Goal: Task Accomplishment & Management: Use online tool/utility

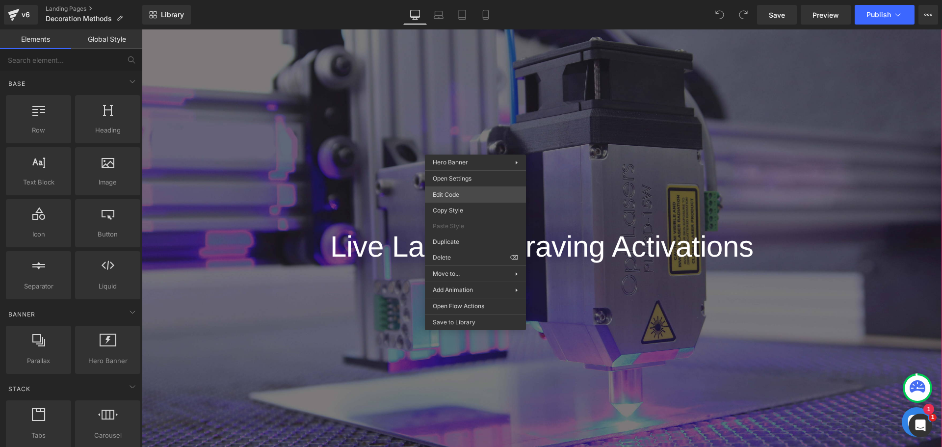
click at [462, 0] on div "You are previewing how the will restyle your page. You can not edit Elements in…" at bounding box center [471, 0] width 942 height 0
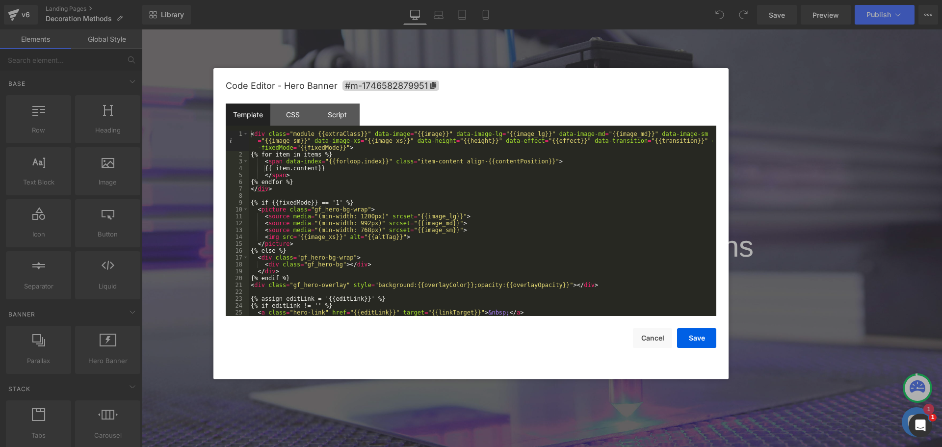
scroll to position [7, 0]
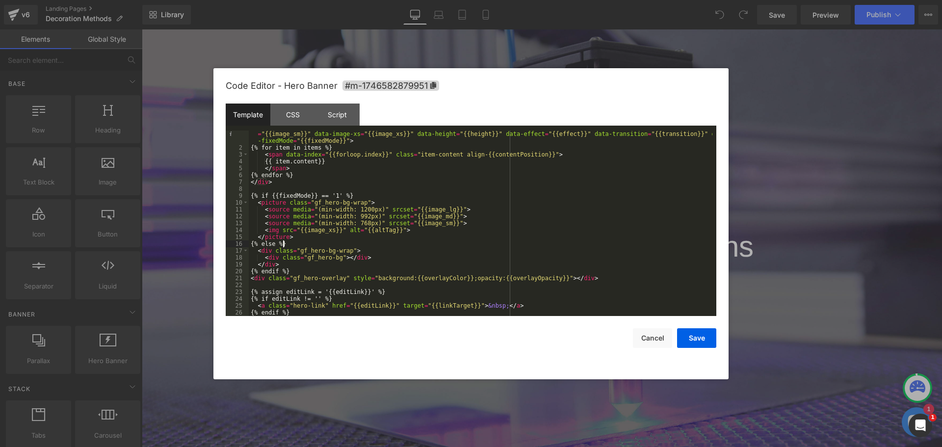
click at [299, 241] on div "< div class = "module {{extraClass}}" data-image = "{{image}}" data-image-lg = …" at bounding box center [481, 230] width 464 height 213
click at [324, 255] on div "< div class = "module {{extraClass}}" data-image = "{{image}}" data-image-lg = …" at bounding box center [481, 230] width 464 height 213
click at [292, 210] on div "< div class = "module {{extraClass}}" data-image = "{{image}}" data-image-lg = …" at bounding box center [481, 230] width 464 height 213
click at [459, 29] on div at bounding box center [471, 223] width 942 height 447
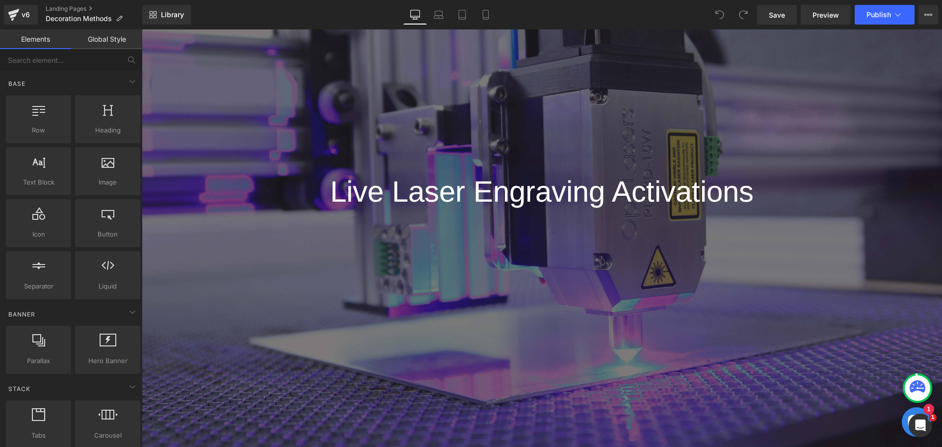
scroll to position [98, 0]
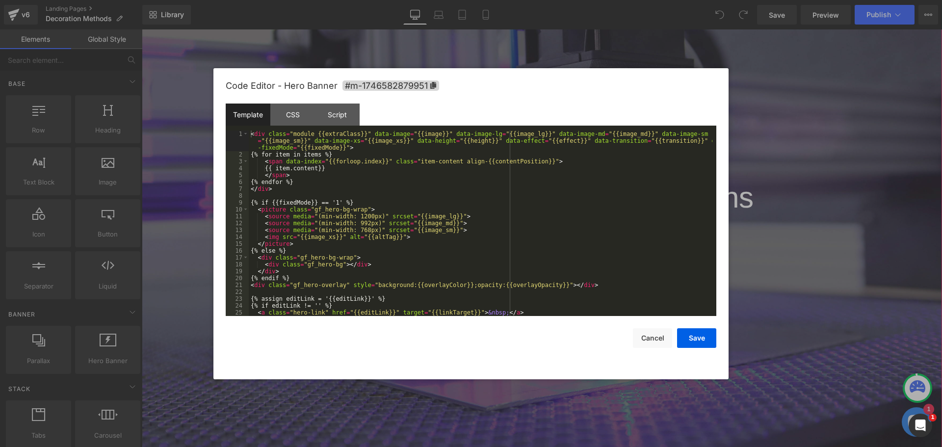
click at [399, 0] on div "You are previewing how the will restyle your page. You can not edit Elements in…" at bounding box center [471, 0] width 942 height 0
click at [318, 222] on div "< div class = "module {{extraClass}}" data-image = "{{image}}" data-image-lg = …" at bounding box center [481, 236] width 464 height 213
click at [289, 123] on div "CSS" at bounding box center [292, 115] width 45 height 22
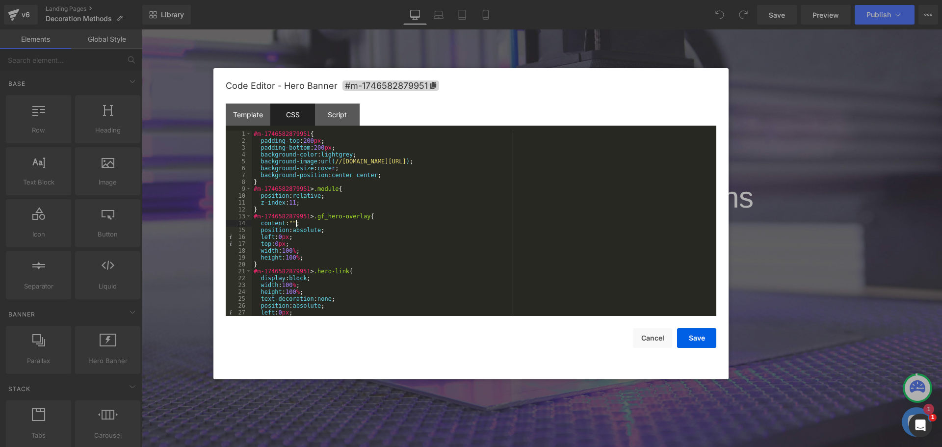
click at [326, 224] on div "#m-1746582879951 { padding-top : 200 px ; padding-bottom : 200 px ; background-…" at bounding box center [482, 229] width 461 height 199
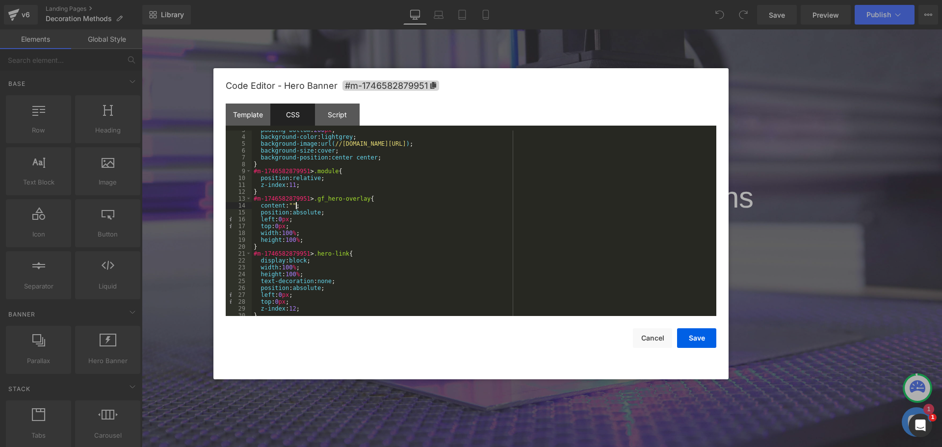
scroll to position [0, 0]
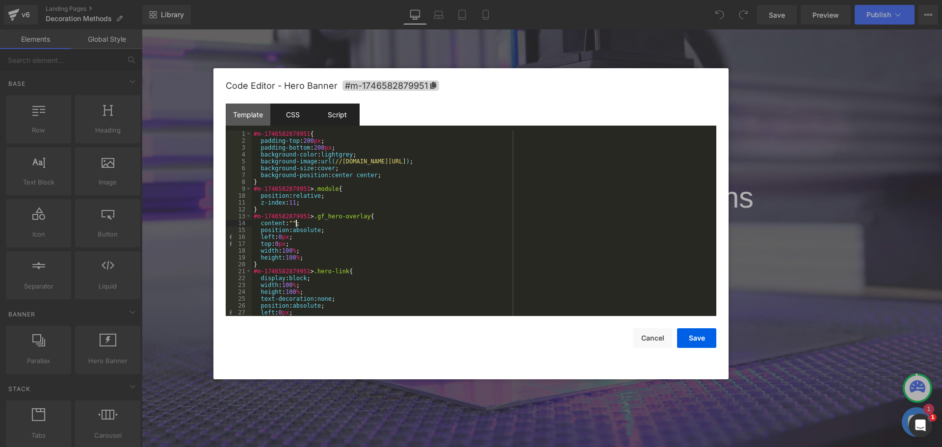
click at [344, 106] on div "Script" at bounding box center [337, 115] width 45 height 22
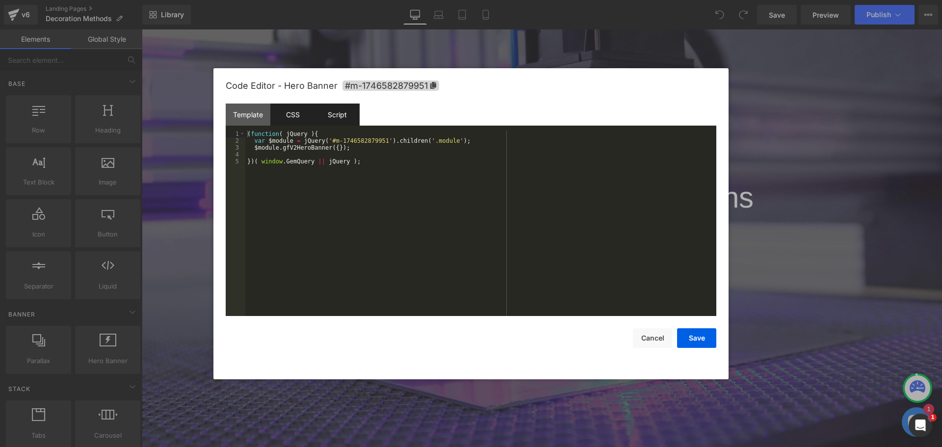
click at [292, 111] on div "CSS" at bounding box center [292, 115] width 45 height 22
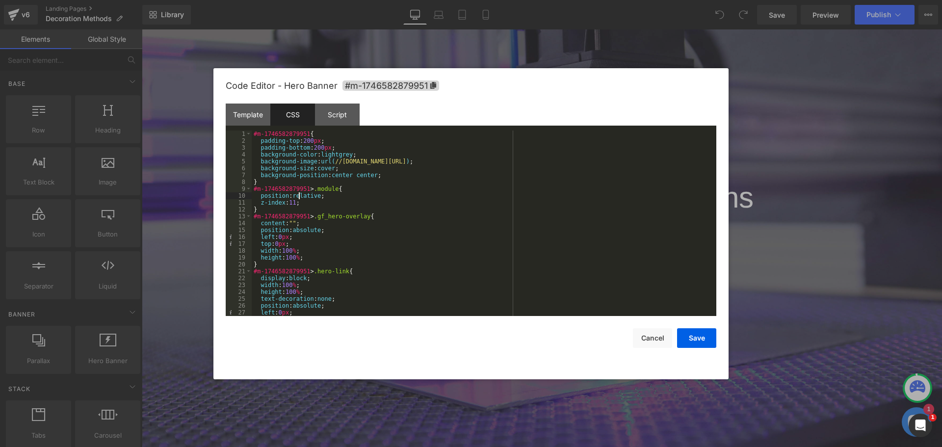
click at [300, 197] on div "#m-1746582879951 { padding-top : 200 px ; padding-bottom : 200 px ; background-…" at bounding box center [482, 229] width 461 height 199
click at [296, 234] on div "#m-1746582879951 { padding-top : 200 px ; padding-bottom : 200 px ; background-…" at bounding box center [482, 229] width 461 height 199
click at [305, 267] on div "#m-1746582879951 { padding-top : 200 px ; padding-bottom : 200 px ; background-…" at bounding box center [482, 229] width 461 height 199
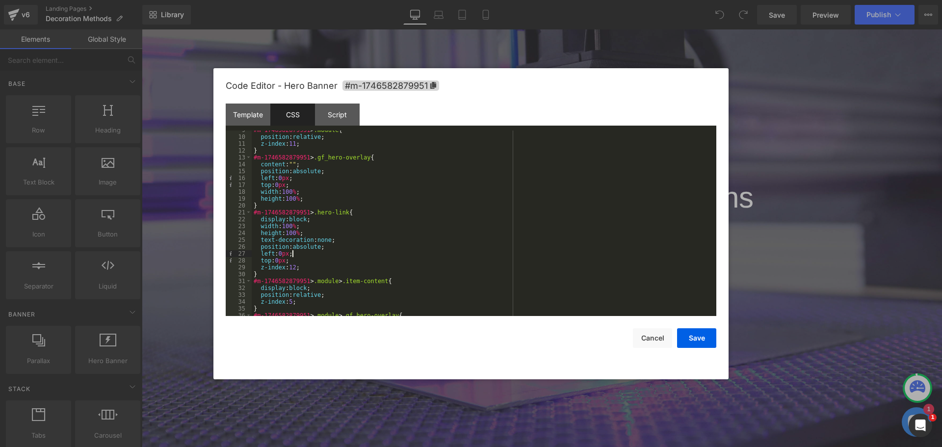
click at [300, 251] on div "#m-1746582879951 > .module { position : relative ; z-index : 11 ; } #m-17465828…" at bounding box center [482, 226] width 461 height 199
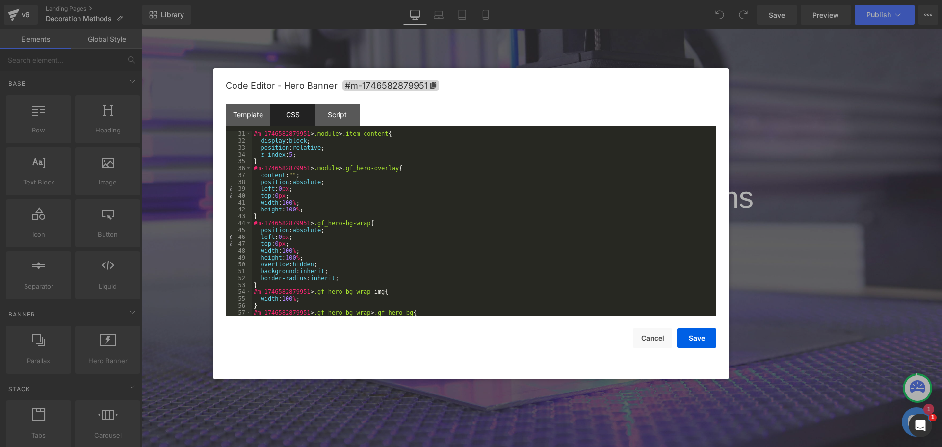
scroll to position [235, 0]
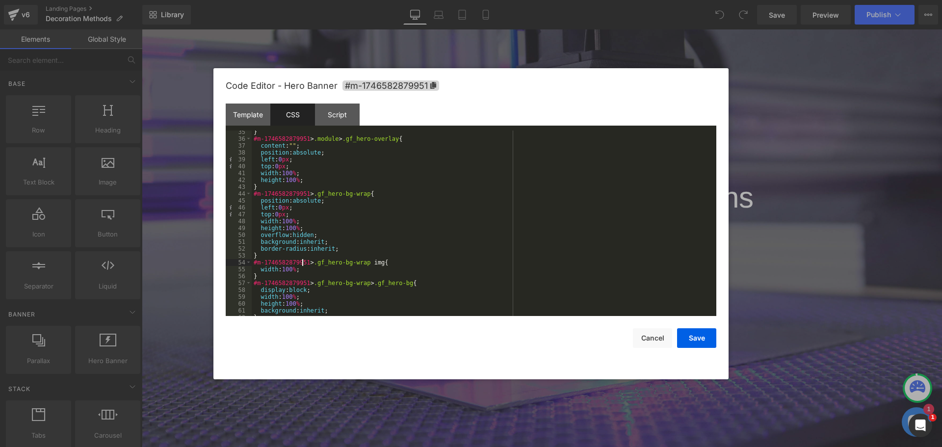
click at [301, 259] on div "} #m-1746582879951 > .module > .gf_hero-overlay { content : " " ; position : ab…" at bounding box center [482, 228] width 461 height 199
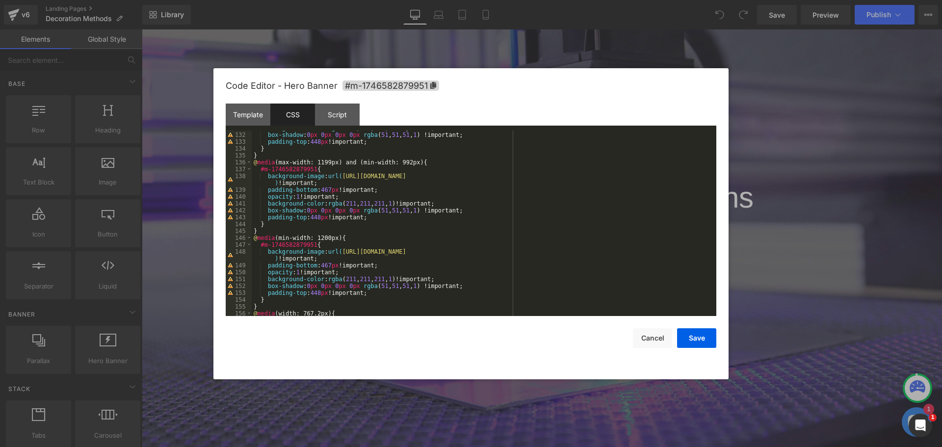
scroll to position [989, 0]
click at [308, 234] on div "box-shadow : 0 px 0 px 0 px 0 px rgba ( 51 , 51 , 51 , 1 ) !important; padding-…" at bounding box center [482, 229] width 461 height 199
click at [337, 248] on div "box-shadow : 0 px 0 px 0 px 0 px rgba ( 51 , 51 , 51 , 1 ) !important; padding-…" at bounding box center [482, 229] width 461 height 199
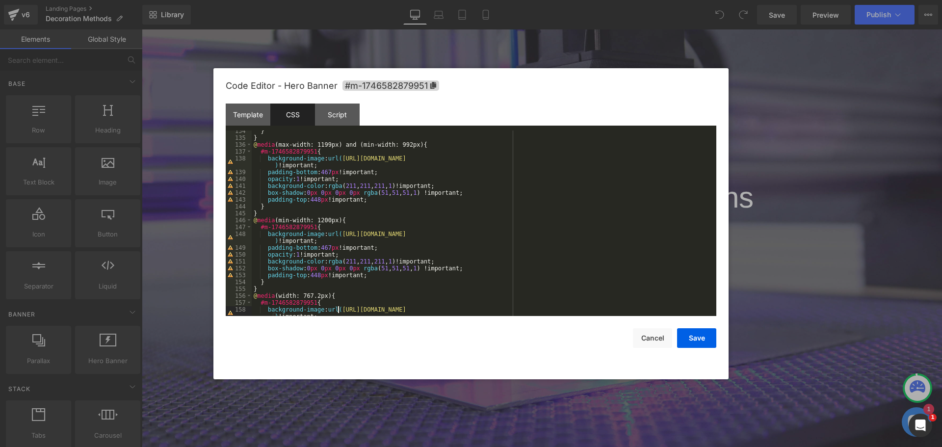
scroll to position [901, 0]
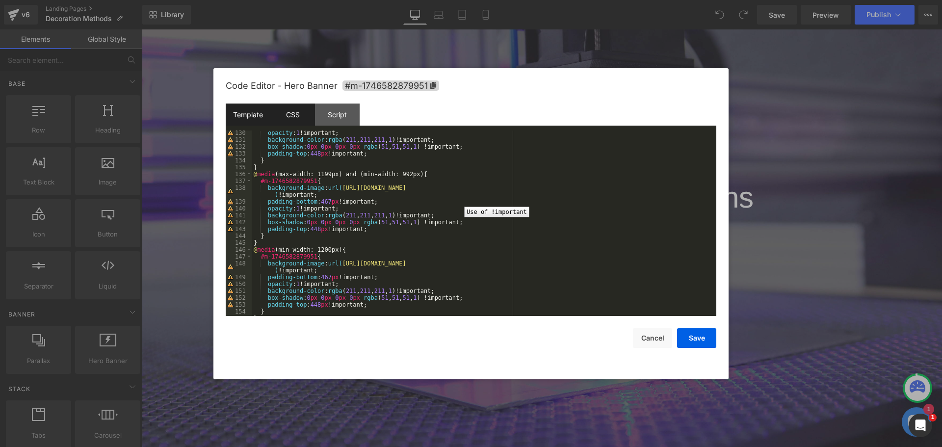
click at [242, 110] on div "Template" at bounding box center [248, 115] width 45 height 22
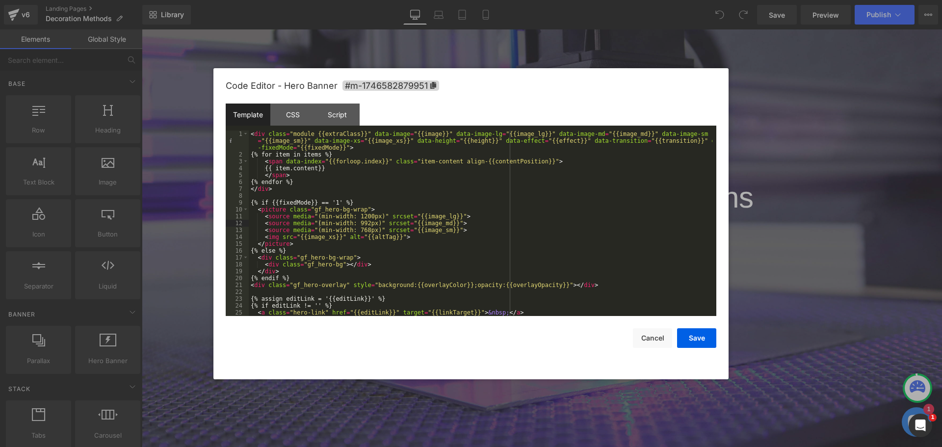
scroll to position [7, 0]
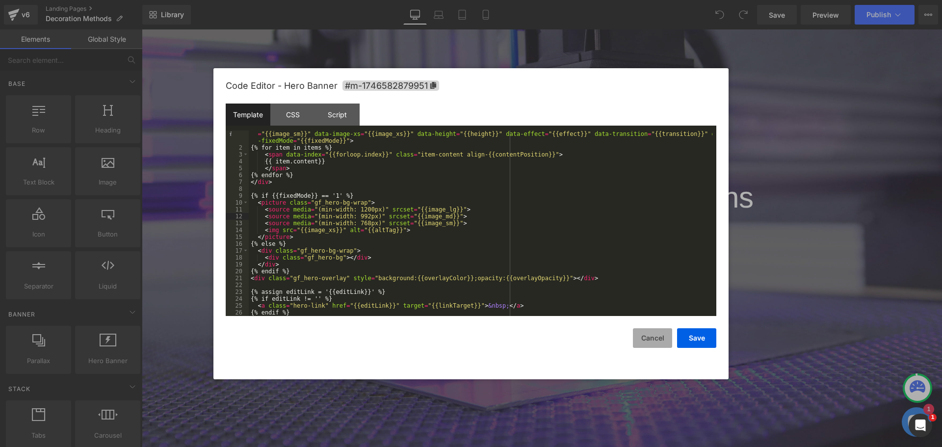
drag, startPoint x: 648, startPoint y: 339, endPoint x: 408, endPoint y: 281, distance: 246.5
click at [648, 339] on button "Cancel" at bounding box center [652, 338] width 39 height 20
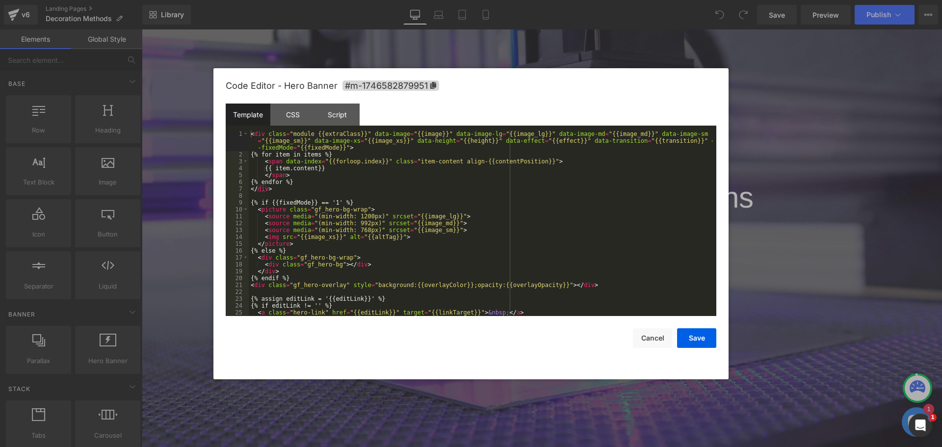
click at [296, 0] on div "You are previewing how the will restyle your page. You can not edit Elements in…" at bounding box center [471, 0] width 942 height 0
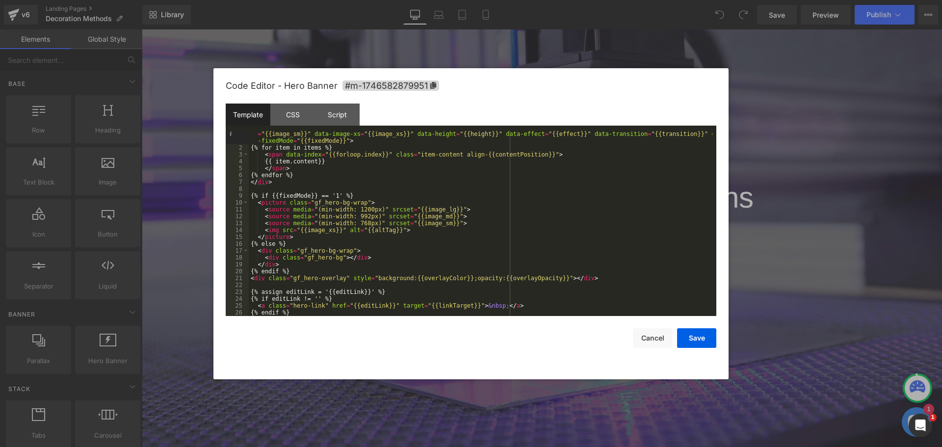
scroll to position [0, 0]
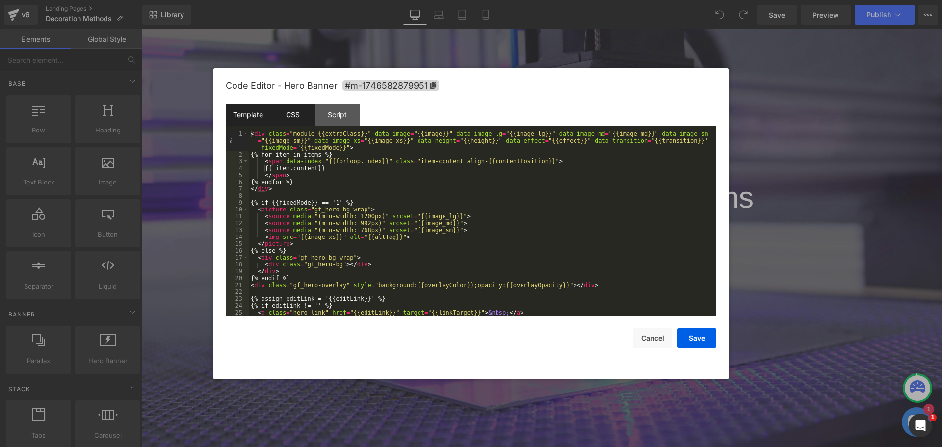
click at [297, 109] on div "CSS" at bounding box center [292, 115] width 45 height 22
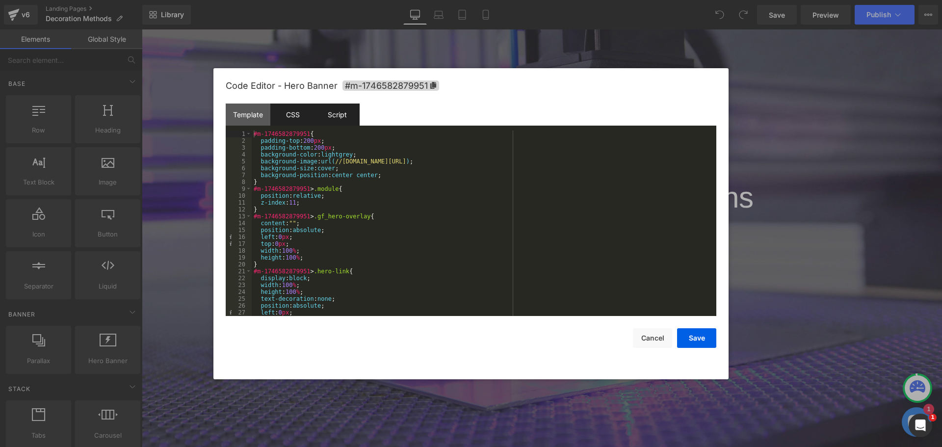
click at [321, 113] on div "Script" at bounding box center [337, 115] width 45 height 22
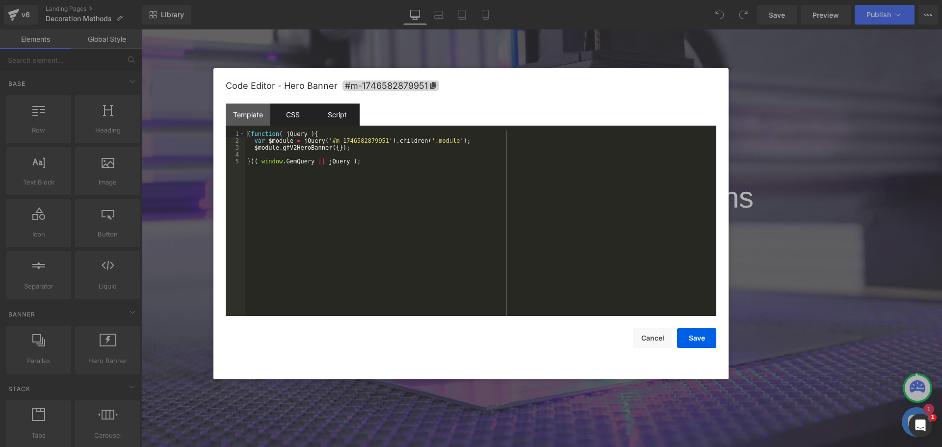
click at [283, 112] on div "CSS" at bounding box center [292, 115] width 45 height 22
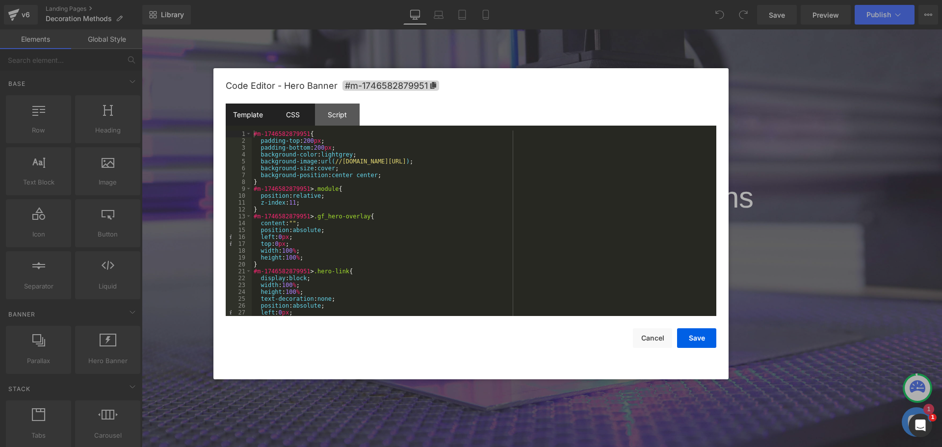
click at [252, 113] on div "Template" at bounding box center [248, 115] width 45 height 22
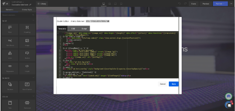
scroll to position [7, 0]
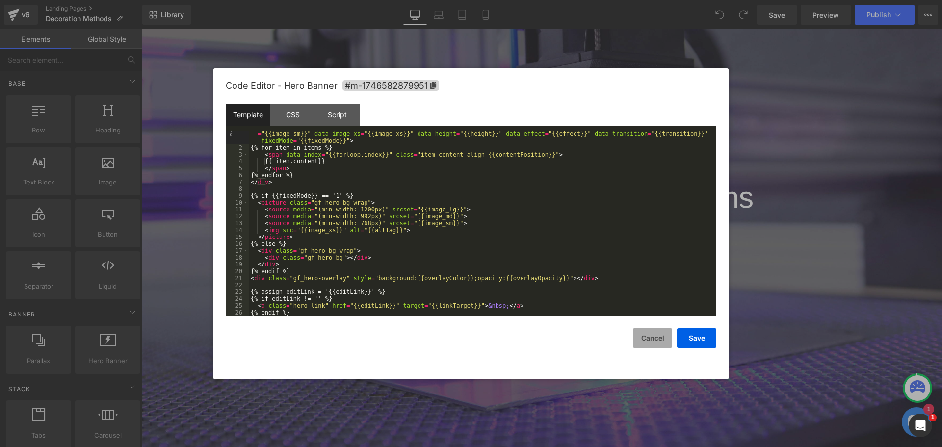
click at [651, 345] on button "Cancel" at bounding box center [652, 338] width 39 height 20
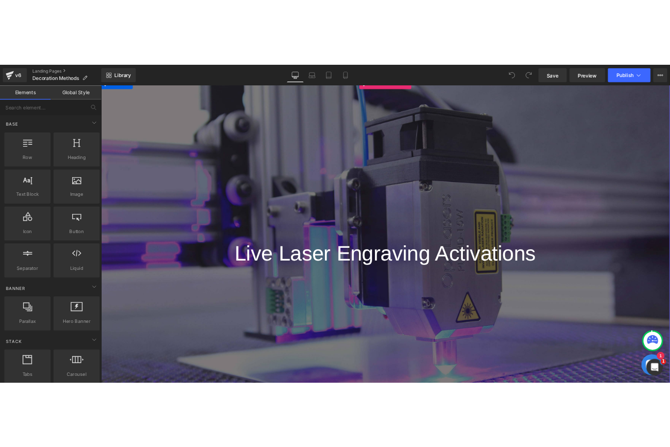
scroll to position [0, 0]
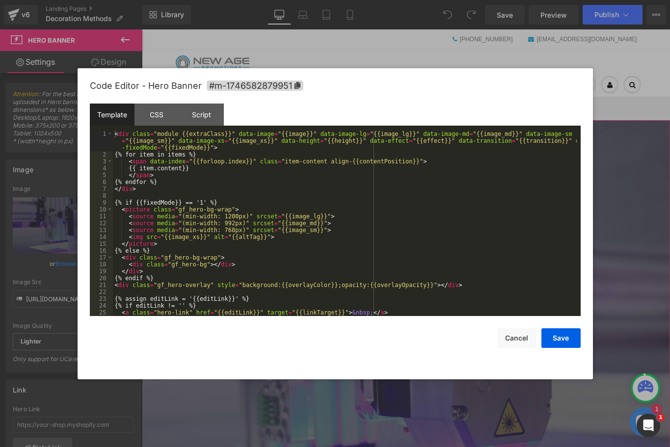
drag, startPoint x: 267, startPoint y: 220, endPoint x: 286, endPoint y: 217, distance: 19.4
click at [267, 0] on div "You are previewing how the will restyle your page. You can not edit Elements in…" at bounding box center [335, 0] width 670 height 0
click at [156, 110] on div "CSS" at bounding box center [156, 115] width 45 height 22
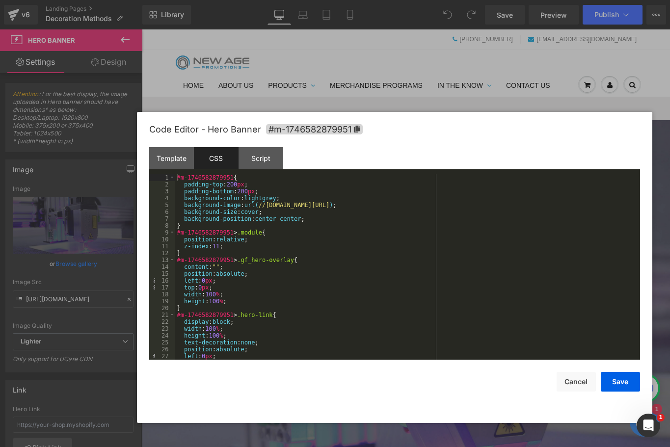
drag, startPoint x: 370, startPoint y: 78, endPoint x: 359, endPoint y: 142, distance: 65.6
click at [426, 122] on div "Code Editor - Hero Banner #m-1746582879951" at bounding box center [394, 129] width 491 height 35
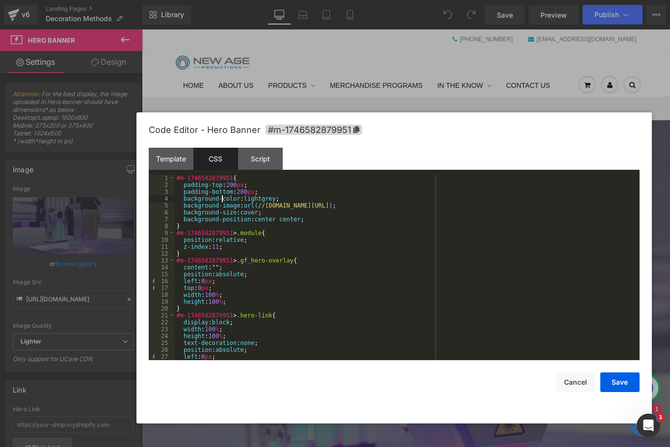
click at [222, 201] on div "#m-1746582879951 { padding-top : 200 px ; padding-bottom : 200 px ; background-…" at bounding box center [405, 274] width 461 height 199
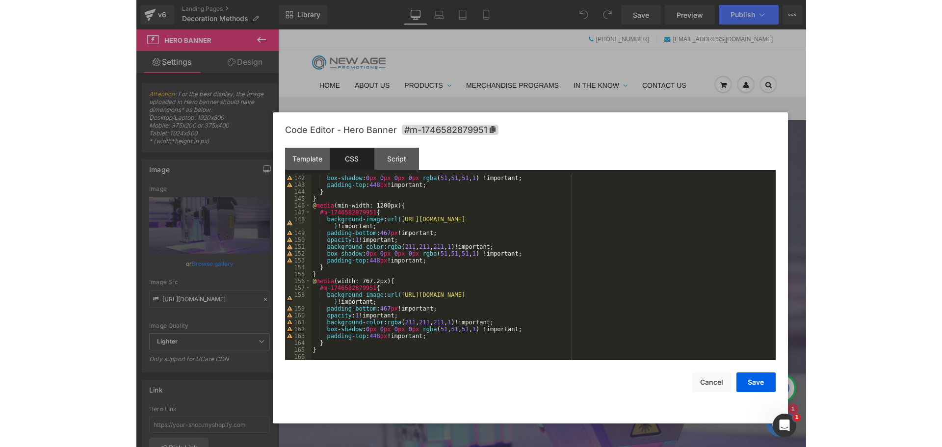
scroll to position [989, 0]
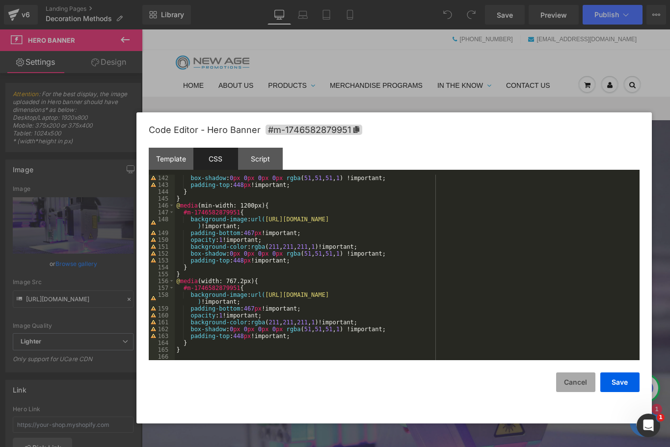
click at [573, 385] on button "Cancel" at bounding box center [575, 382] width 39 height 20
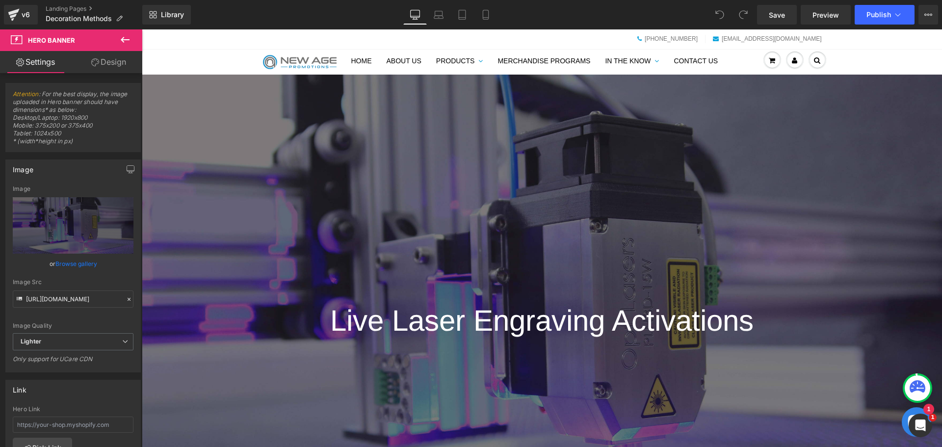
scroll to position [0, 0]
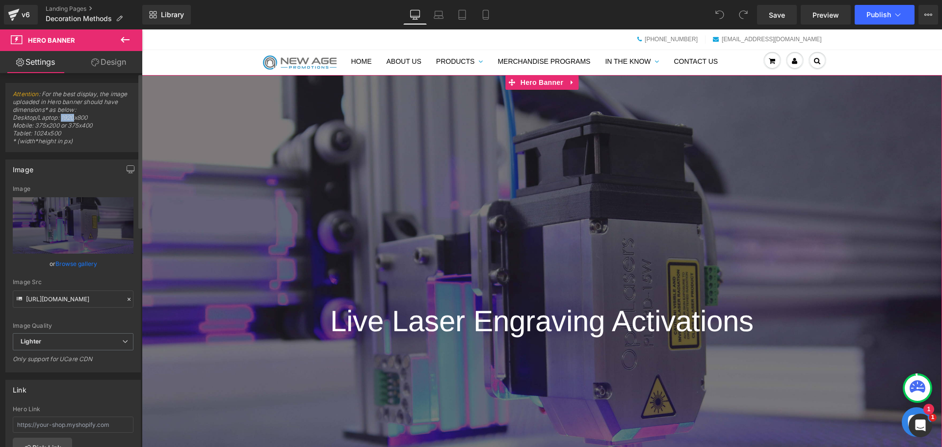
drag, startPoint x: 61, startPoint y: 115, endPoint x: 76, endPoint y: 116, distance: 14.2
click at [76, 116] on span "Attention : For the best display, the image uploaded in Hero banner should have…" at bounding box center [73, 120] width 121 height 61
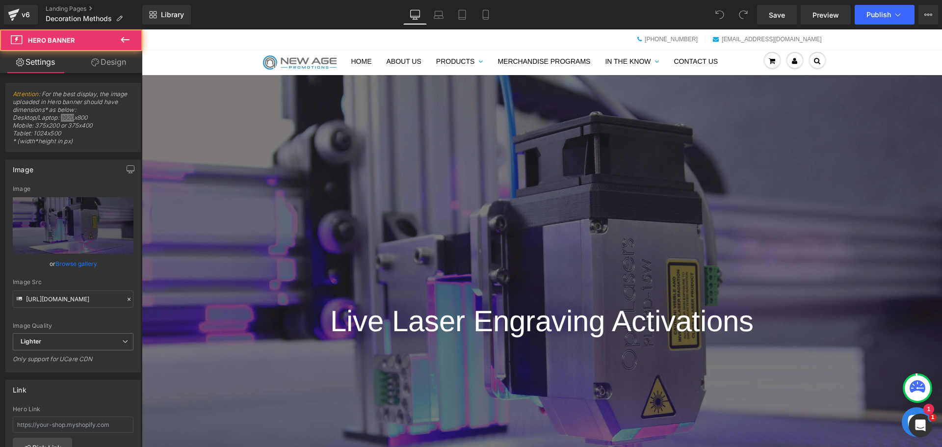
click at [526, 200] on div "Live Laser Engraving Activations Text Block Hero Banner 448px" at bounding box center [542, 328] width 800 height 506
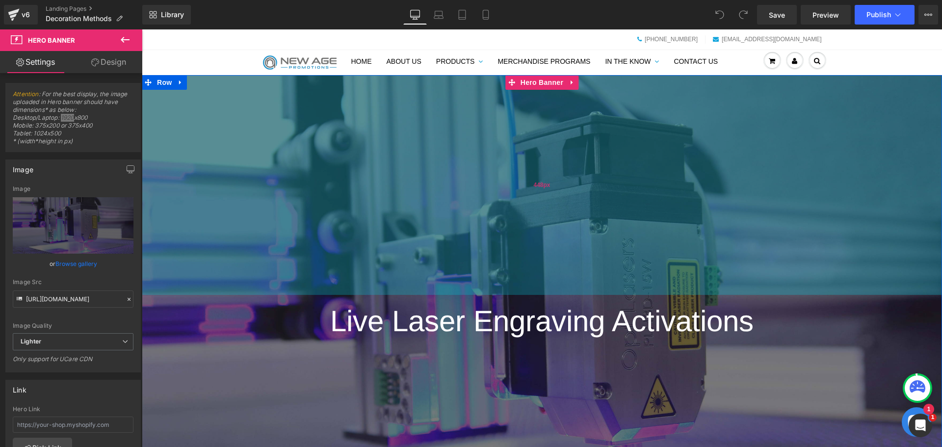
click at [533, 186] on span "448px" at bounding box center [541, 185] width 17 height 8
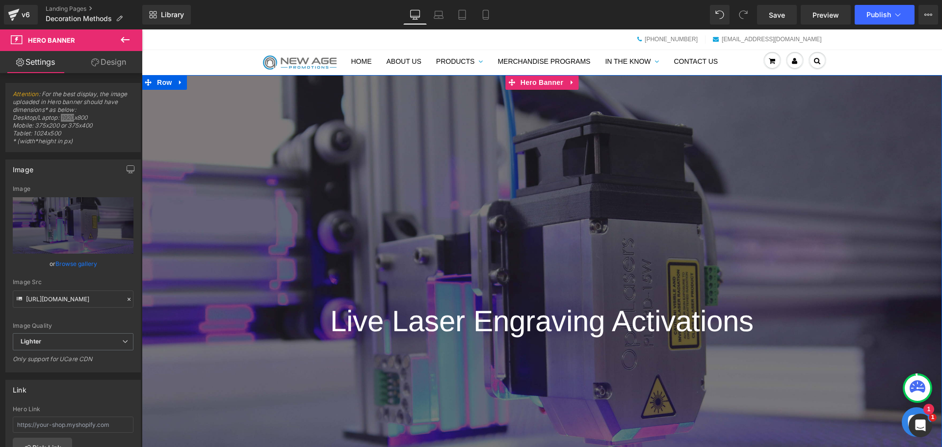
click at [570, 81] on icon at bounding box center [572, 82] width 7 height 7
